Goal: Information Seeking & Learning: Learn about a topic

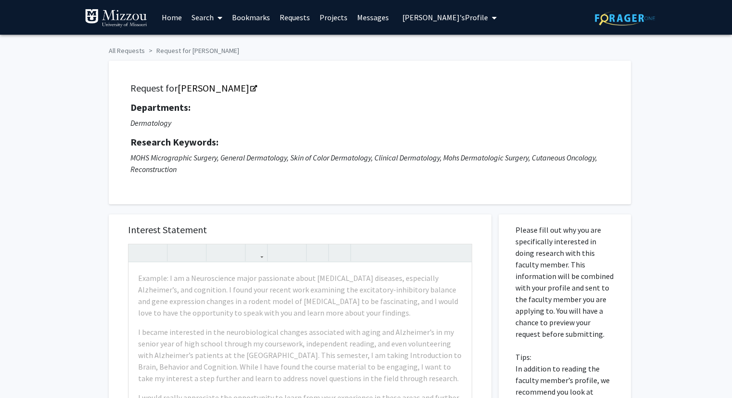
drag, startPoint x: 456, startPoint y: 17, endPoint x: 418, endPoint y: 17, distance: 37.6
click at [418, 17] on span "[PERSON_NAME]'s Profile" at bounding box center [446, 18] width 86 height 10
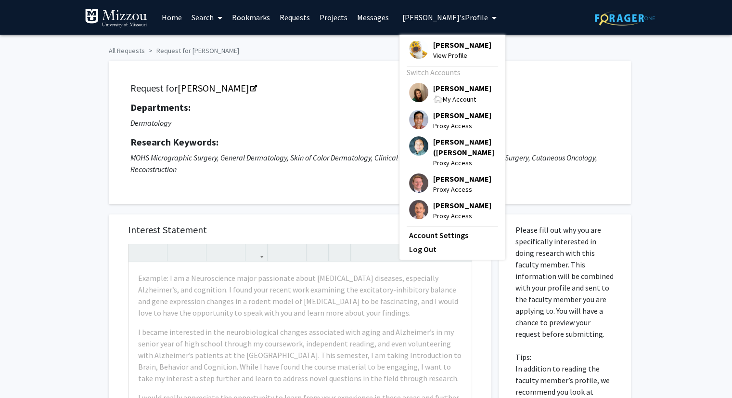
click at [434, 87] on span "[PERSON_NAME]" at bounding box center [462, 88] width 58 height 11
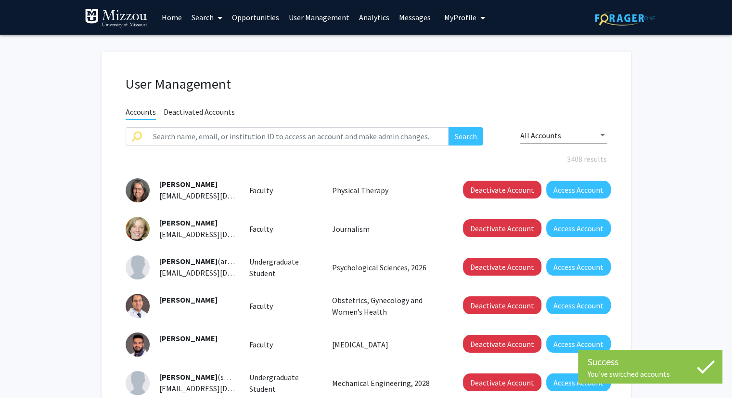
click at [370, 18] on link "Analytics" at bounding box center [374, 17] width 40 height 34
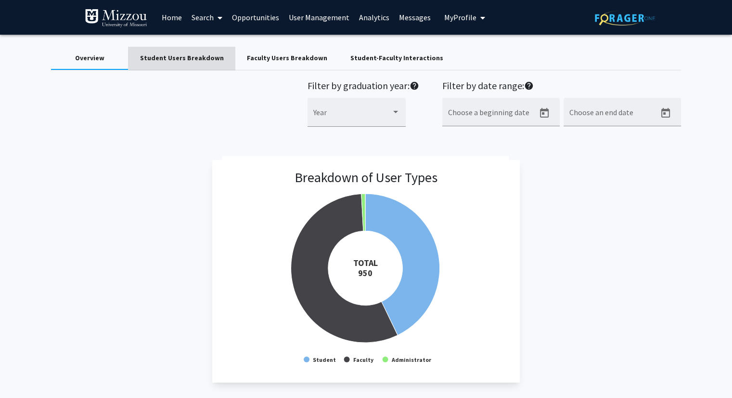
click at [191, 58] on div "Student Users Breakdown" at bounding box center [182, 58] width 84 height 10
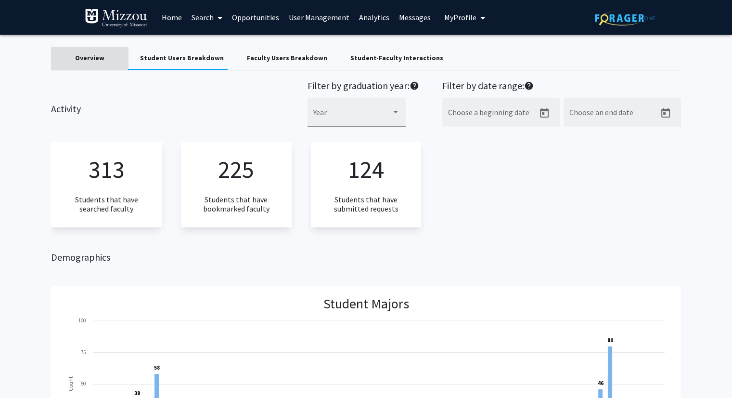
click at [92, 59] on div "Overview" at bounding box center [89, 58] width 29 height 10
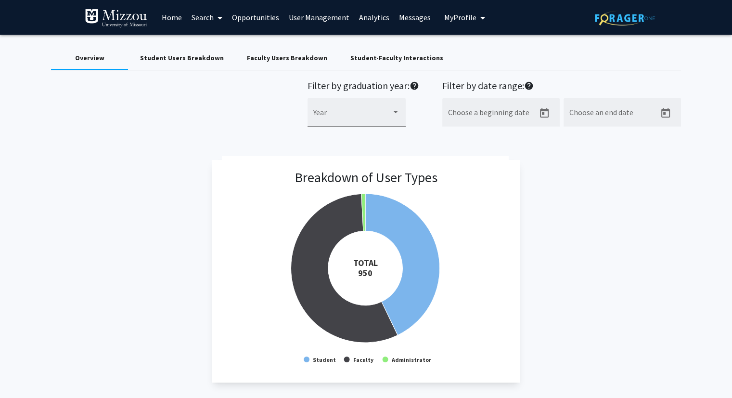
drag, startPoint x: 311, startPoint y: 57, endPoint x: 305, endPoint y: 57, distance: 5.3
click at [305, 57] on div "Faculty Users Breakdown" at bounding box center [287, 58] width 80 height 10
